Goal: Information Seeking & Learning: Learn about a topic

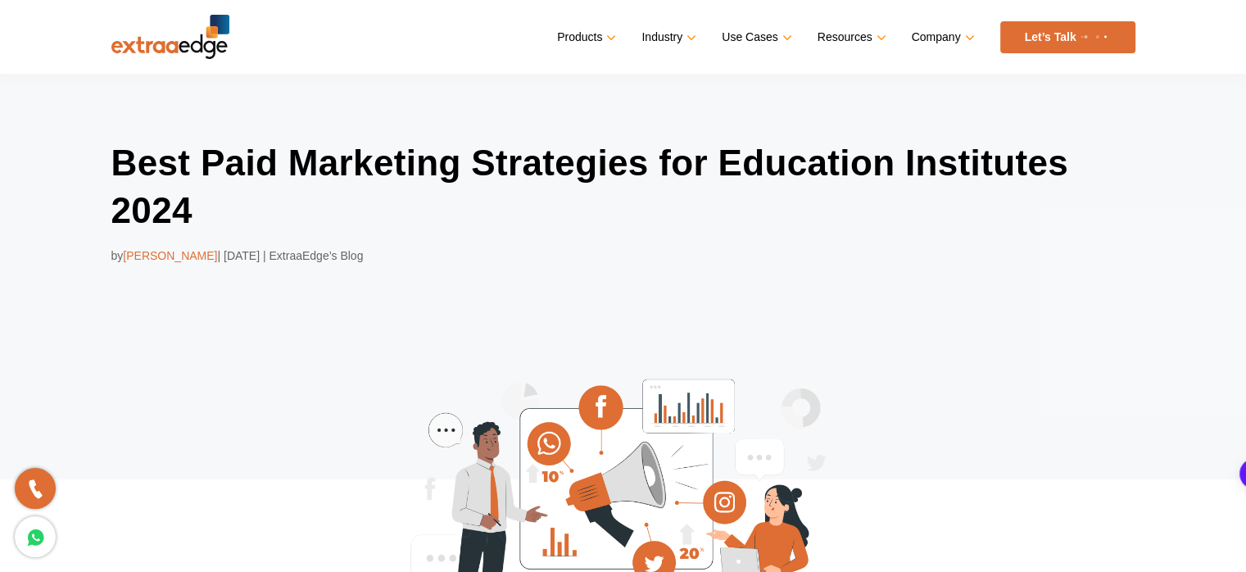
click at [1148, 173] on div "Best Paid Marketing Strategies for Education Institutes 2024 by Prathmesh Ningh…" at bounding box center [623, 411] width 1246 height 675
